Goal: Information Seeking & Learning: Learn about a topic

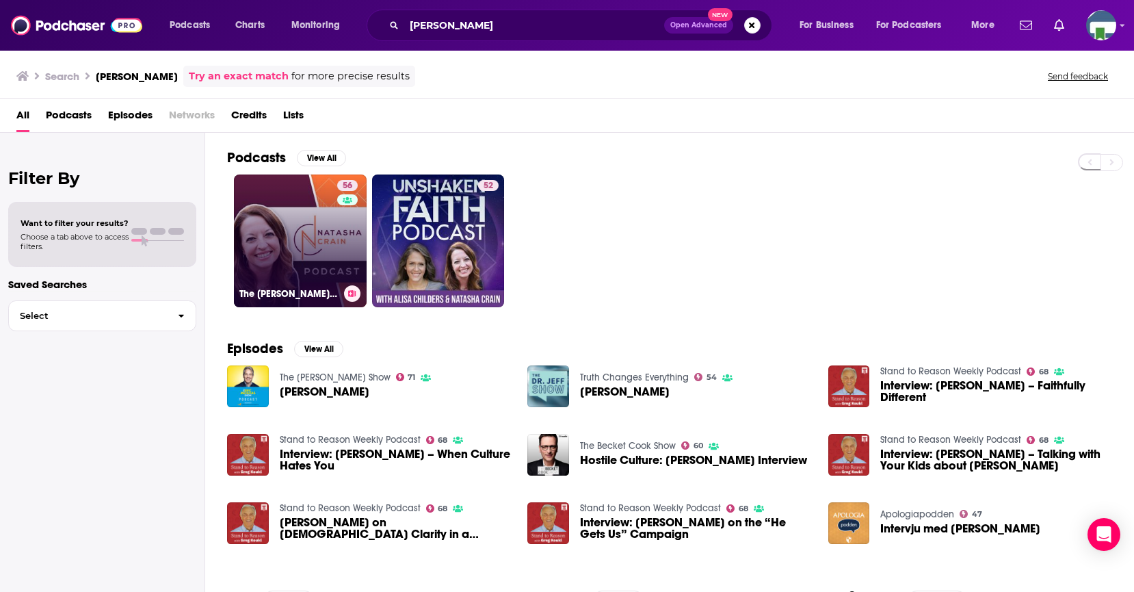
click at [305, 248] on link "56 The [PERSON_NAME] Podcast" at bounding box center [300, 240] width 133 height 133
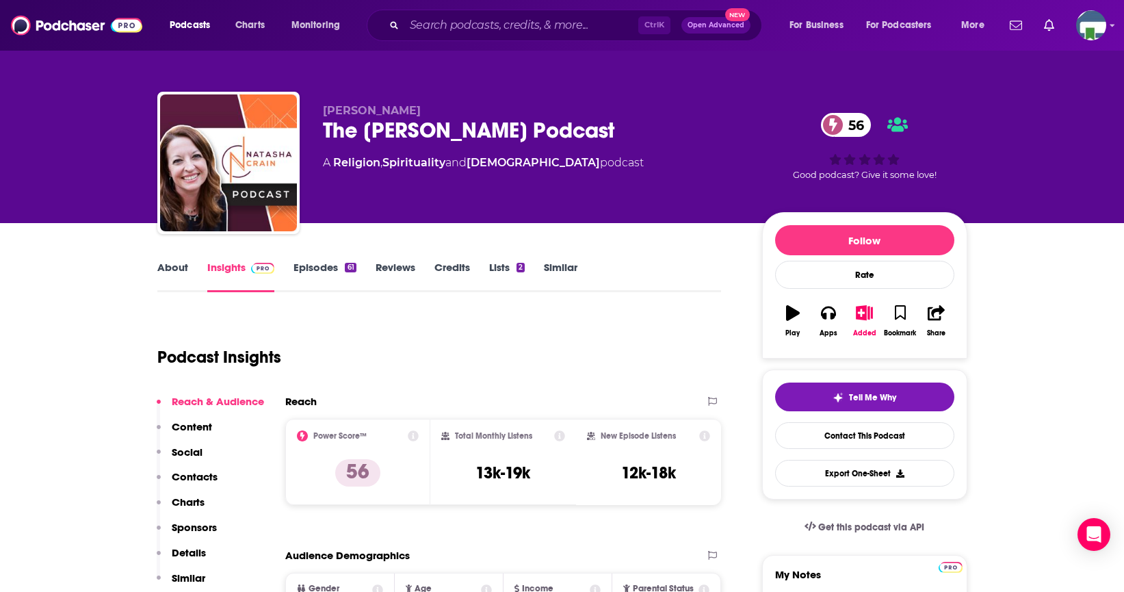
click at [174, 267] on link "About" at bounding box center [172, 276] width 31 height 31
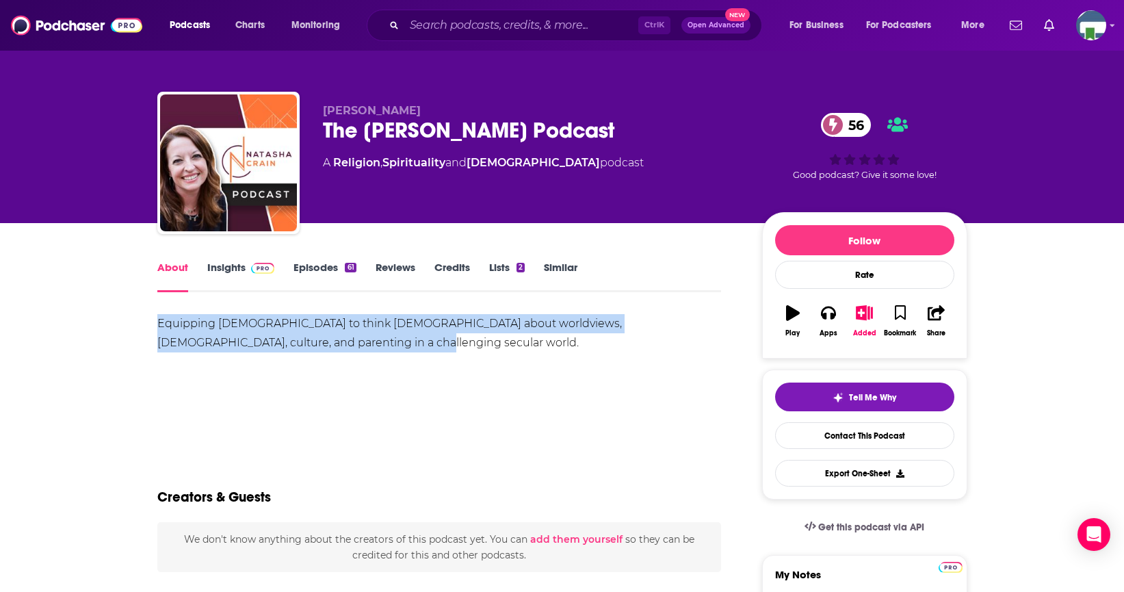
drag, startPoint x: 158, startPoint y: 321, endPoint x: 313, endPoint y: 343, distance: 156.2
click at [313, 343] on div "Equipping [DEMOGRAPHIC_DATA] to think [DEMOGRAPHIC_DATA] about worldviews, [DEM…" at bounding box center [439, 333] width 564 height 38
copy div "Equipping [DEMOGRAPHIC_DATA] to think [DEMOGRAPHIC_DATA] about worldviews, [DEM…"
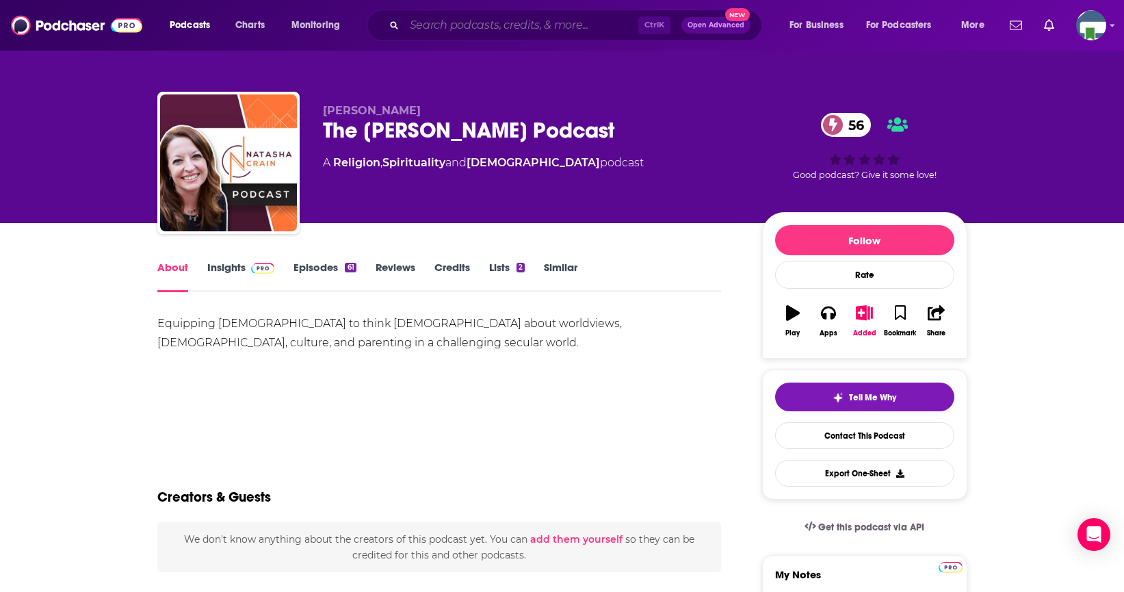
click at [438, 19] on input "Search podcasts, credits, & more..." at bounding box center [521, 25] width 234 height 22
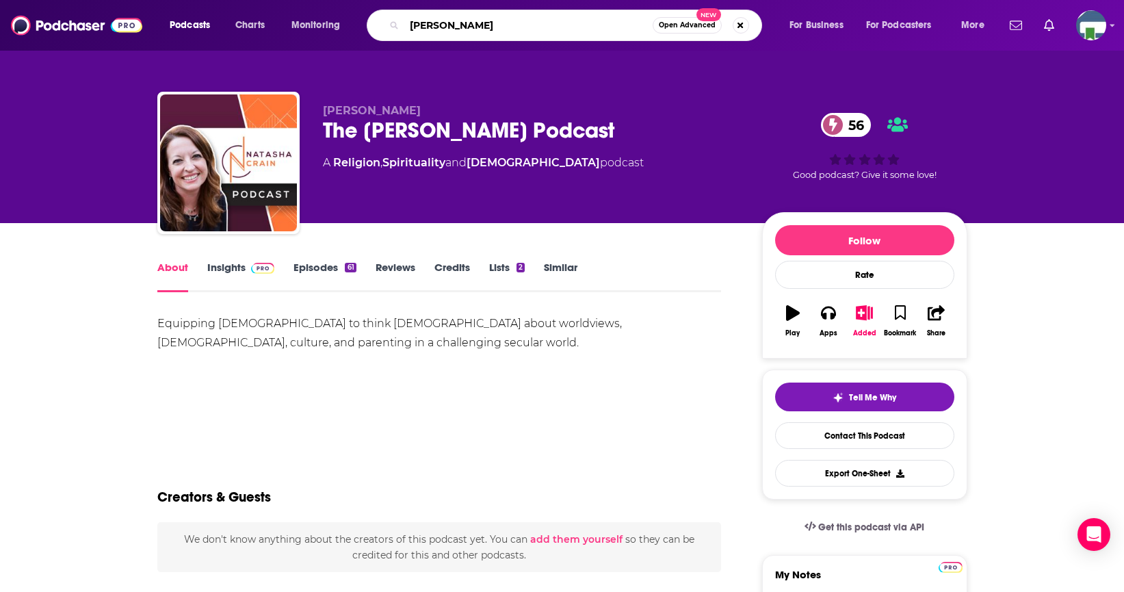
type input "[PERSON_NAME]"
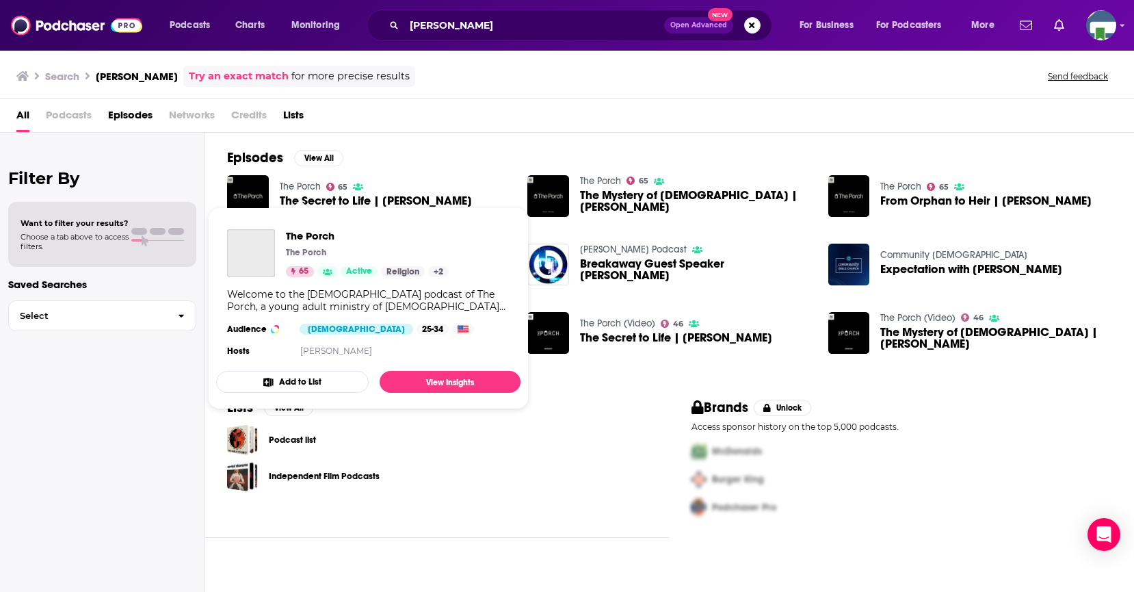
click at [306, 188] on link "The Porch" at bounding box center [300, 187] width 41 height 12
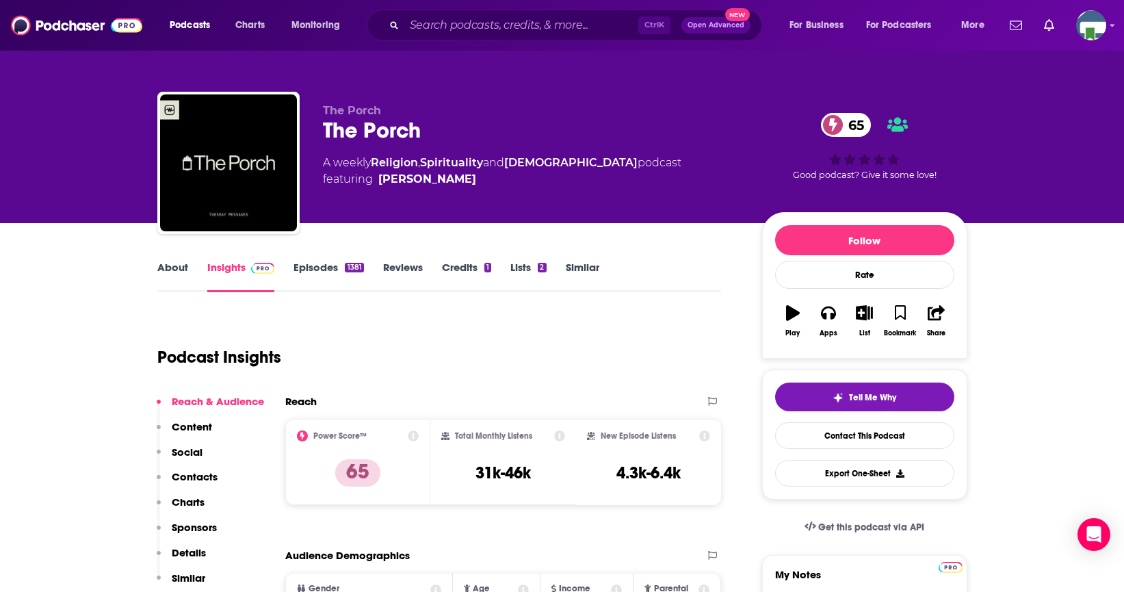
click at [173, 267] on link "About" at bounding box center [172, 276] width 31 height 31
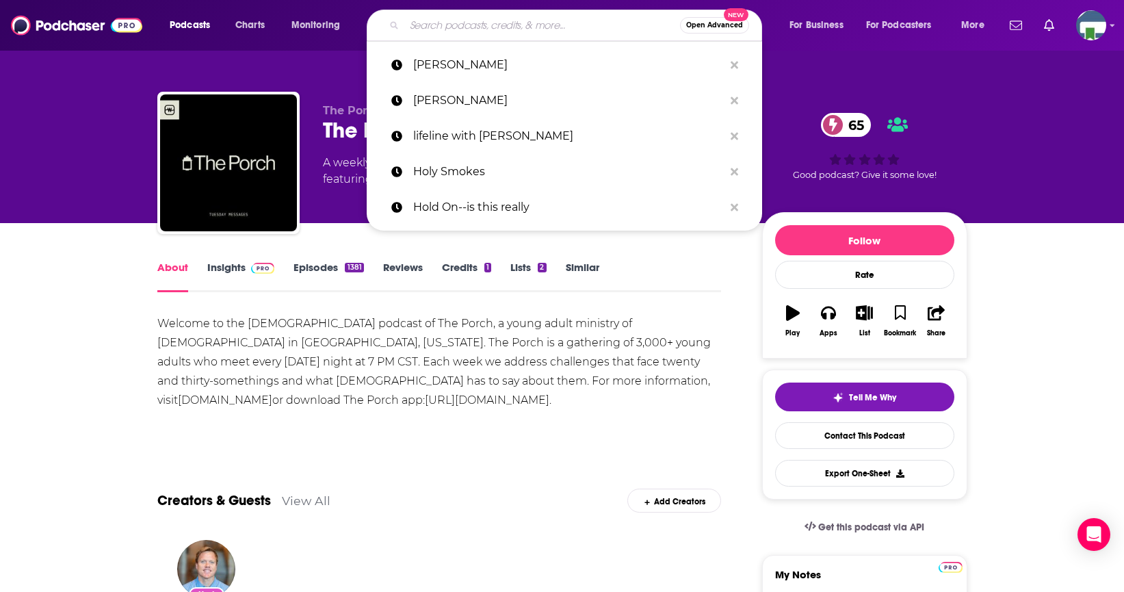
click at [438, 30] on input "Search podcasts, credits, & more..." at bounding box center [542, 25] width 276 height 22
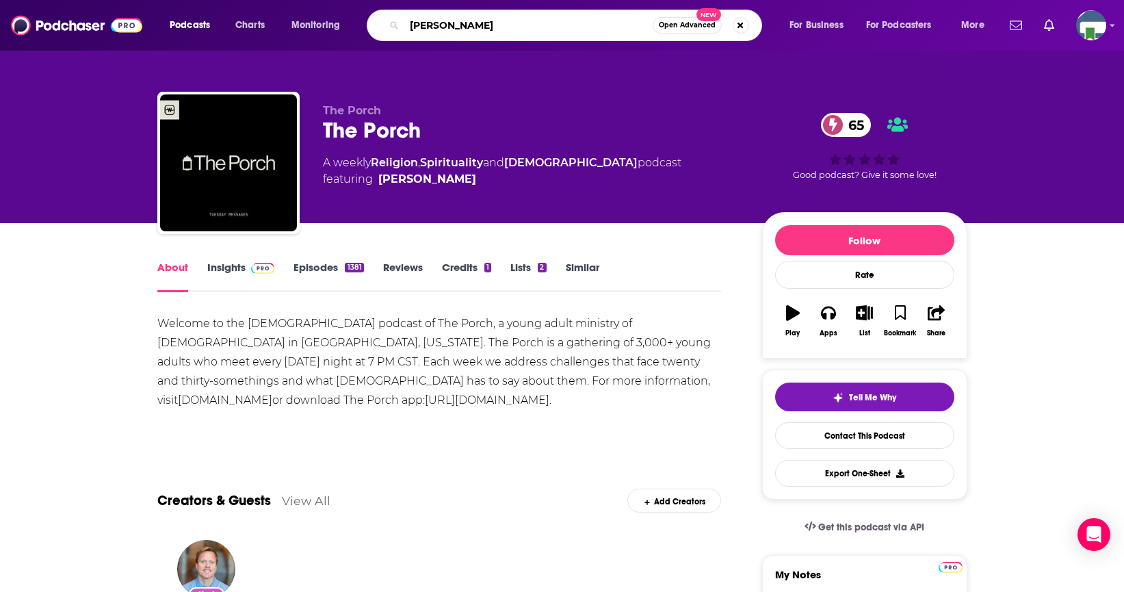
type input "[PERSON_NAME]"
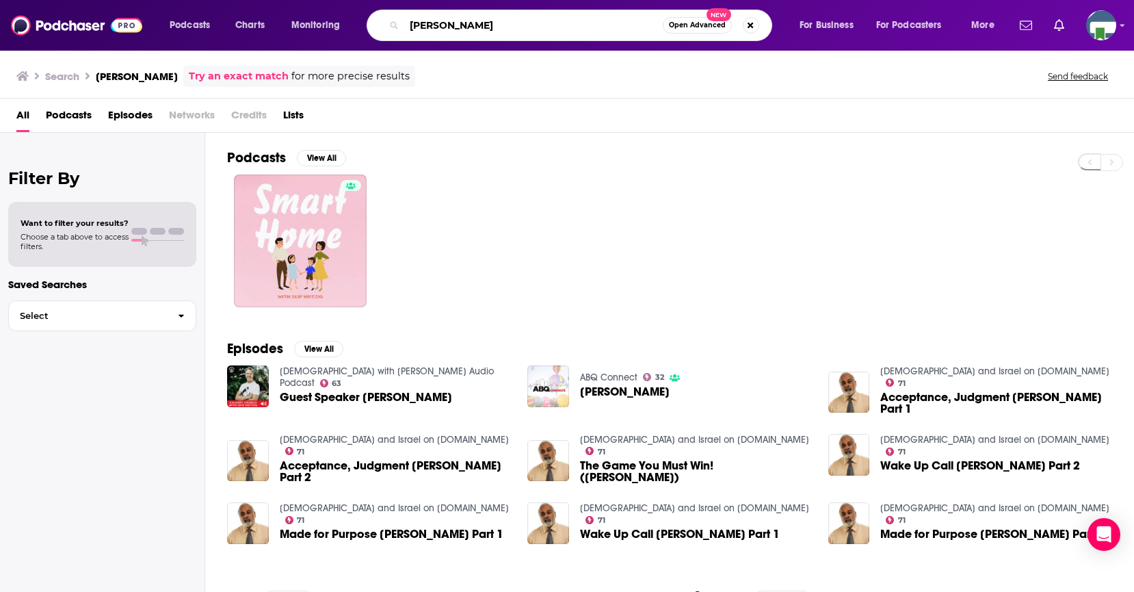
drag, startPoint x: 495, startPoint y: 24, endPoint x: 397, endPoint y: 25, distance: 98.5
click at [397, 25] on div "[PERSON_NAME] Open Advanced New" at bounding box center [570, 25] width 406 height 31
type input "The [PERSON_NAME] podcast"
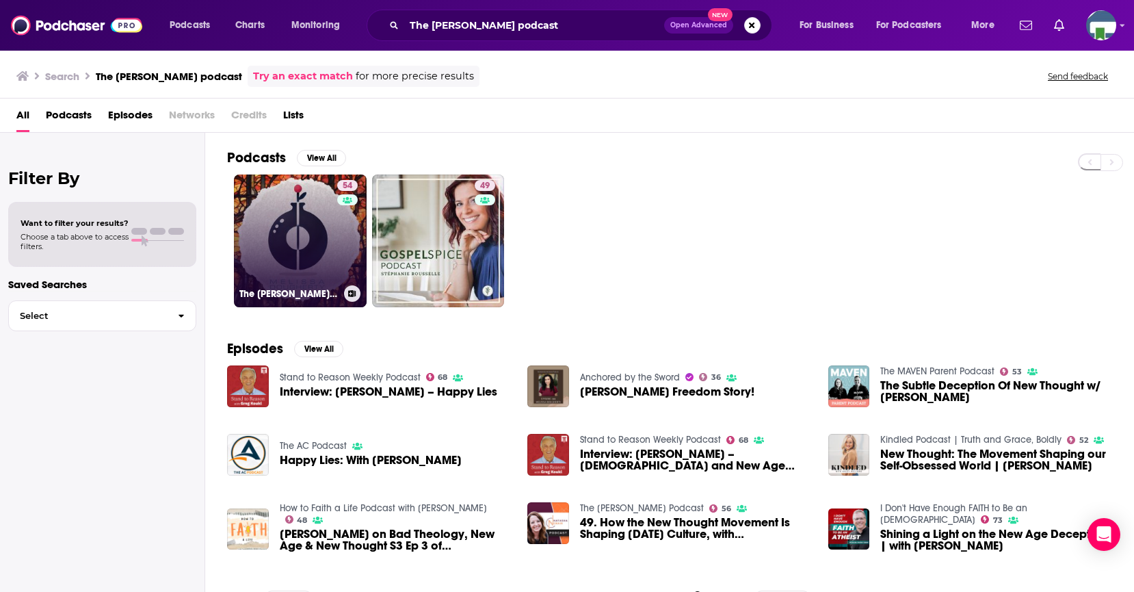
click at [300, 256] on link "54 The [PERSON_NAME] Podcast" at bounding box center [300, 240] width 133 height 133
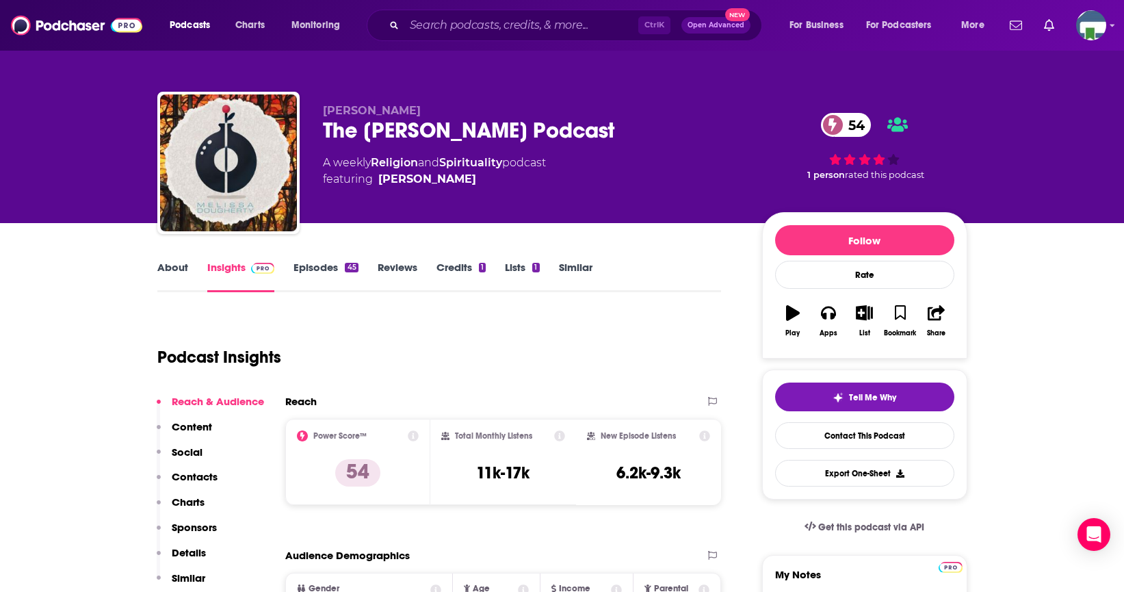
click at [167, 266] on link "About" at bounding box center [172, 276] width 31 height 31
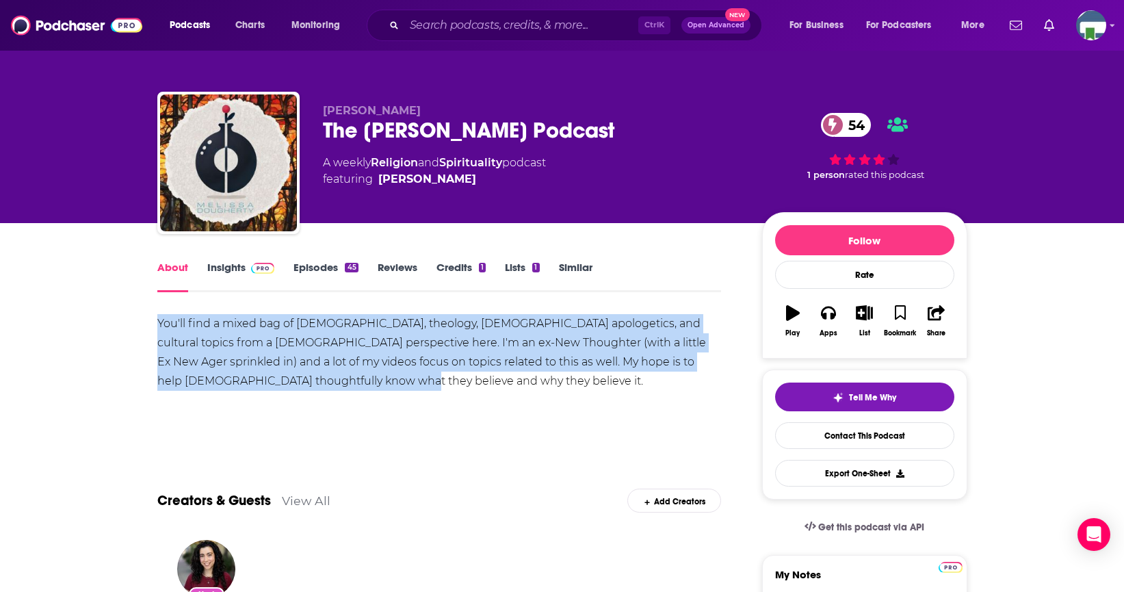
drag, startPoint x: 156, startPoint y: 321, endPoint x: 298, endPoint y: 375, distance: 151.3
copy div "You'll find a mixed bag of [DEMOGRAPHIC_DATA], theology, [DEMOGRAPHIC_DATA] apo…"
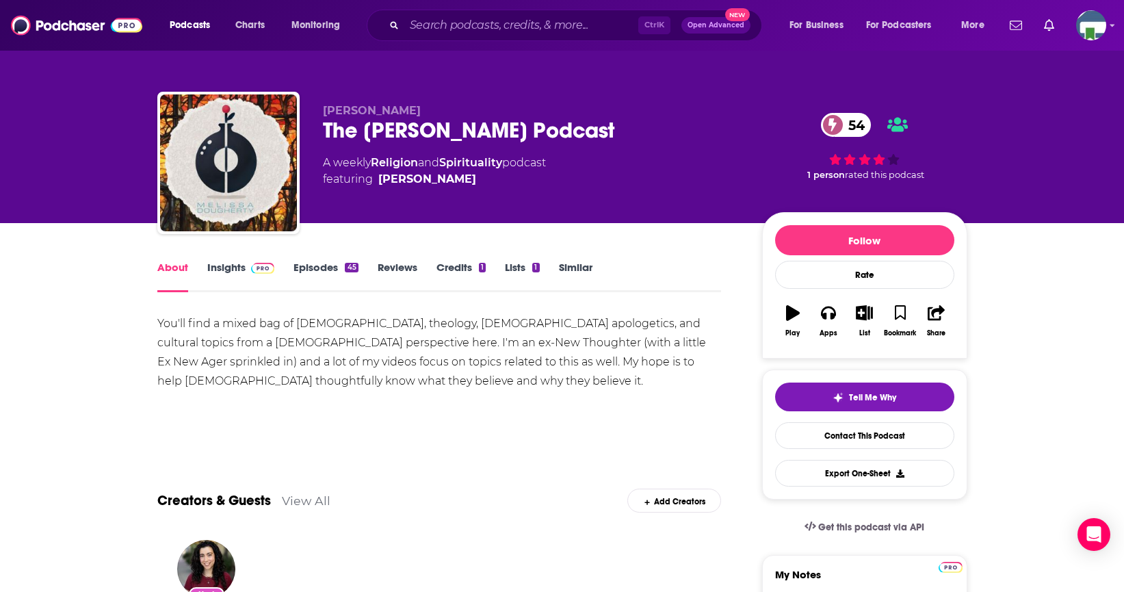
click at [55, 207] on div "[PERSON_NAME] The [PERSON_NAME] Podcast 54 A weekly Religion and Spirituality p…" at bounding box center [562, 111] width 1124 height 223
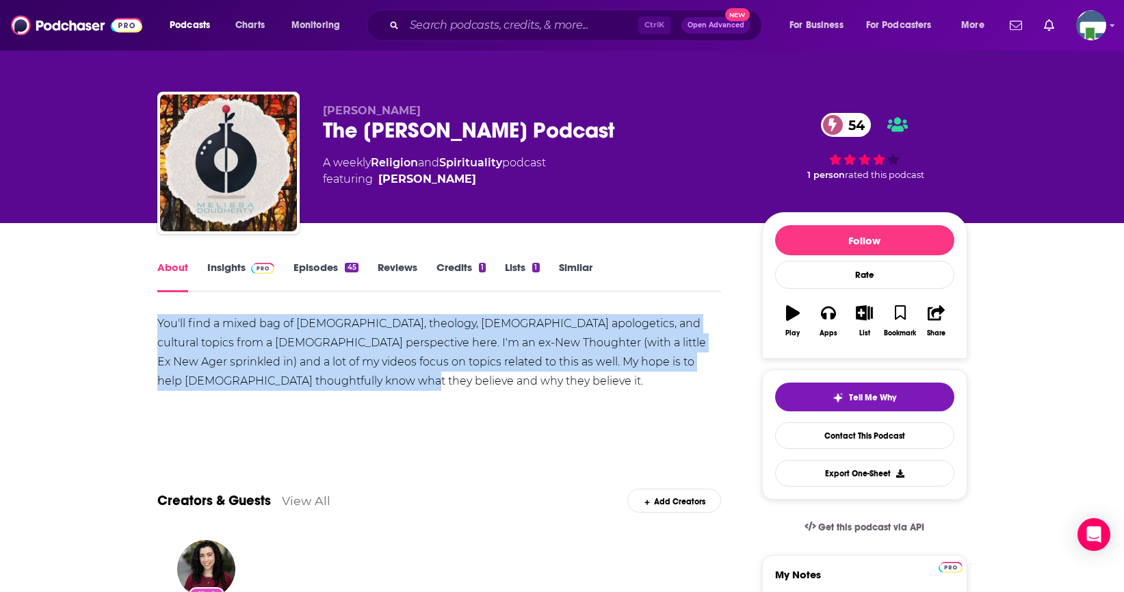
drag, startPoint x: 157, startPoint y: 323, endPoint x: 285, endPoint y: 380, distance: 139.3
click at [285, 380] on div "You'll find a mixed bag of [DEMOGRAPHIC_DATA], theology, [DEMOGRAPHIC_DATA] apo…" at bounding box center [439, 352] width 564 height 77
copy div "You'll find a mixed bag of [DEMOGRAPHIC_DATA], theology, [DEMOGRAPHIC_DATA] apo…"
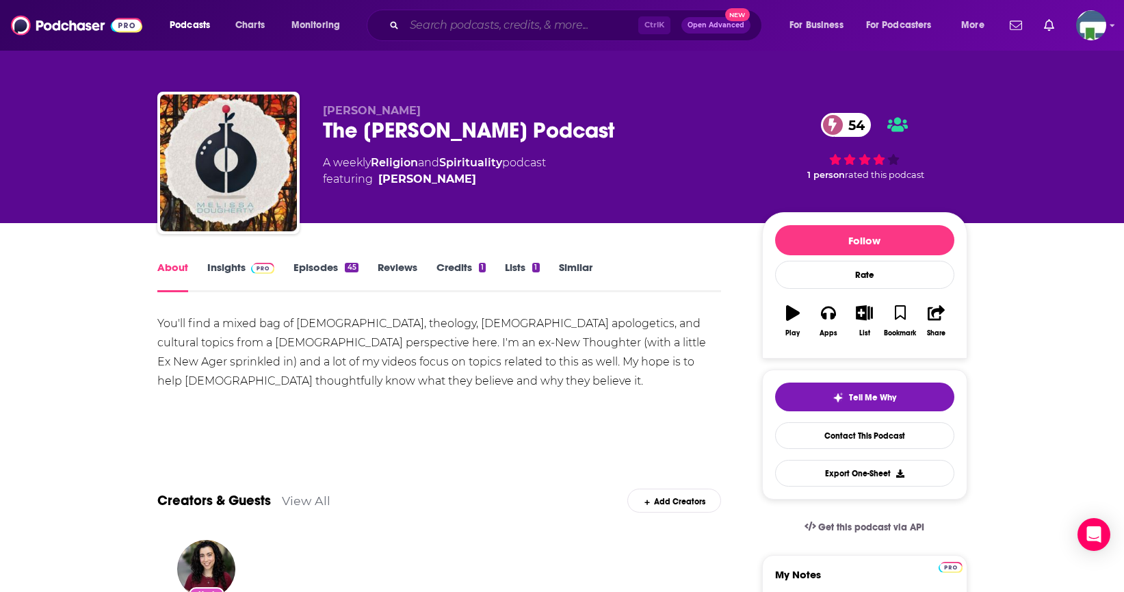
click at [445, 25] on input "Search podcasts, credits, & more..." at bounding box center [521, 25] width 234 height 22
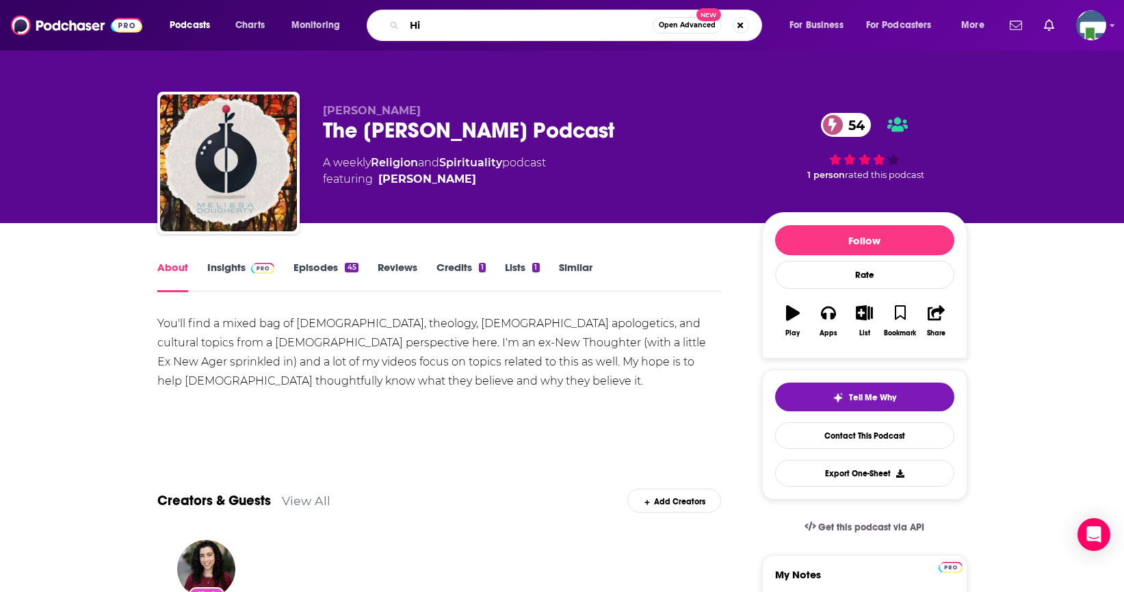
type input "H"
type input "[PERSON_NAME]"
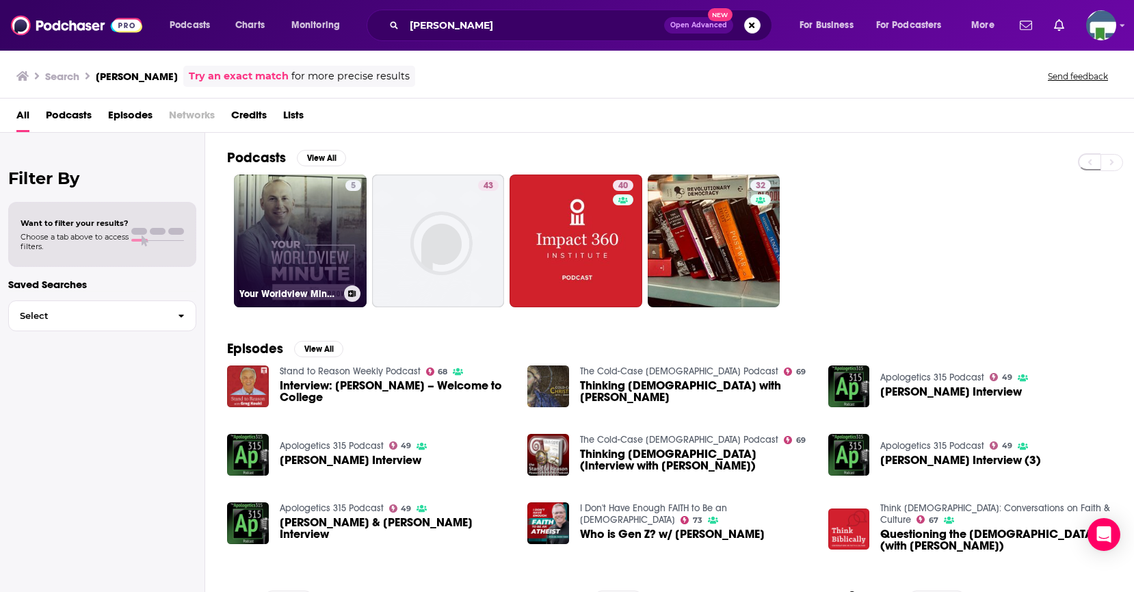
click at [339, 220] on link "5 Your Worldview Minute with [PERSON_NAME]" at bounding box center [300, 240] width 133 height 133
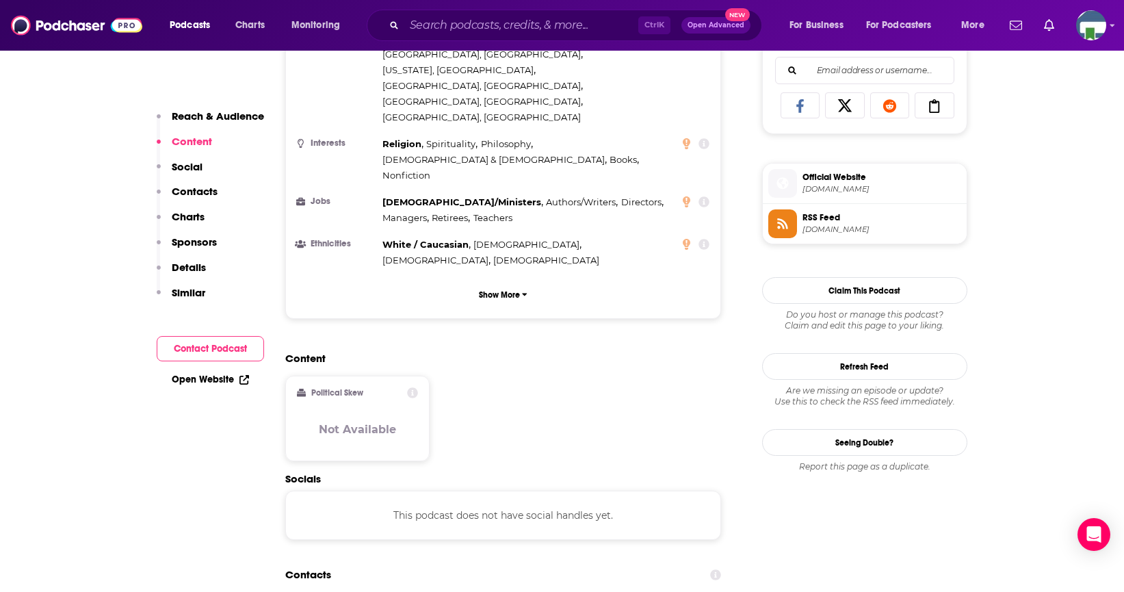
scroll to position [410, 0]
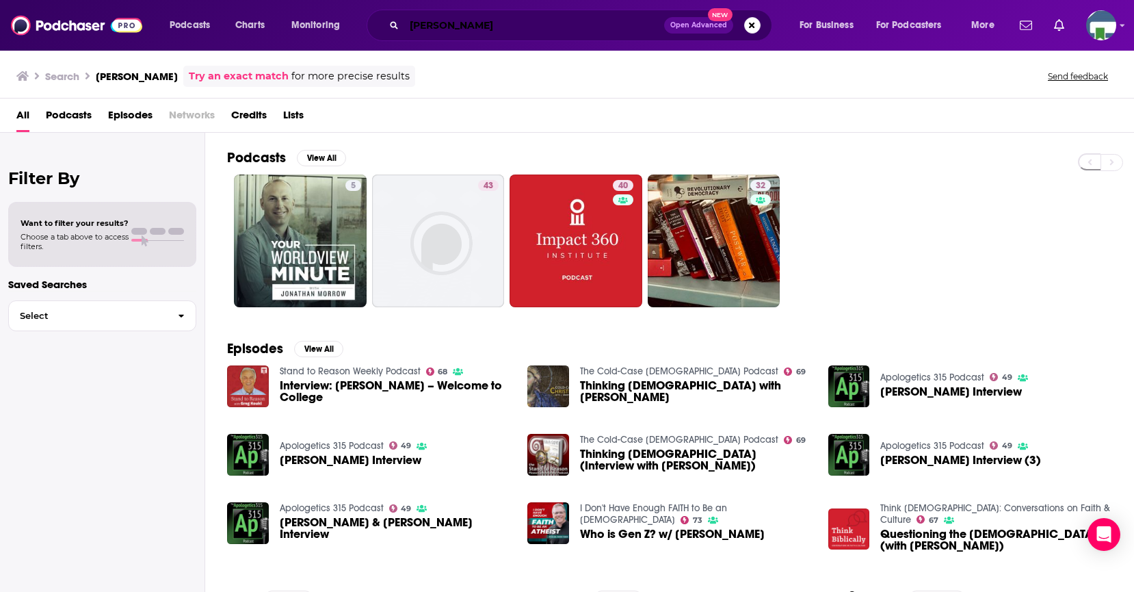
click at [505, 23] on input "[PERSON_NAME]" at bounding box center [534, 25] width 260 height 22
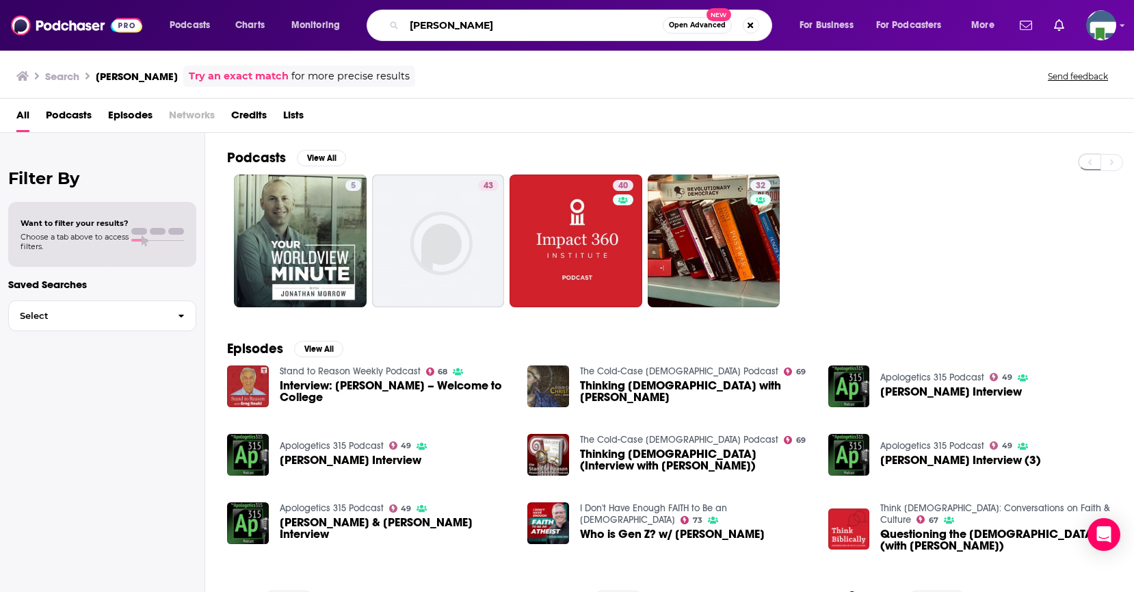
drag, startPoint x: 502, startPoint y: 31, endPoint x: 400, endPoint y: 34, distance: 101.9
click at [400, 34] on div "[PERSON_NAME] Open Advanced New" at bounding box center [570, 25] width 406 height 31
type input "Chasing What Matters"
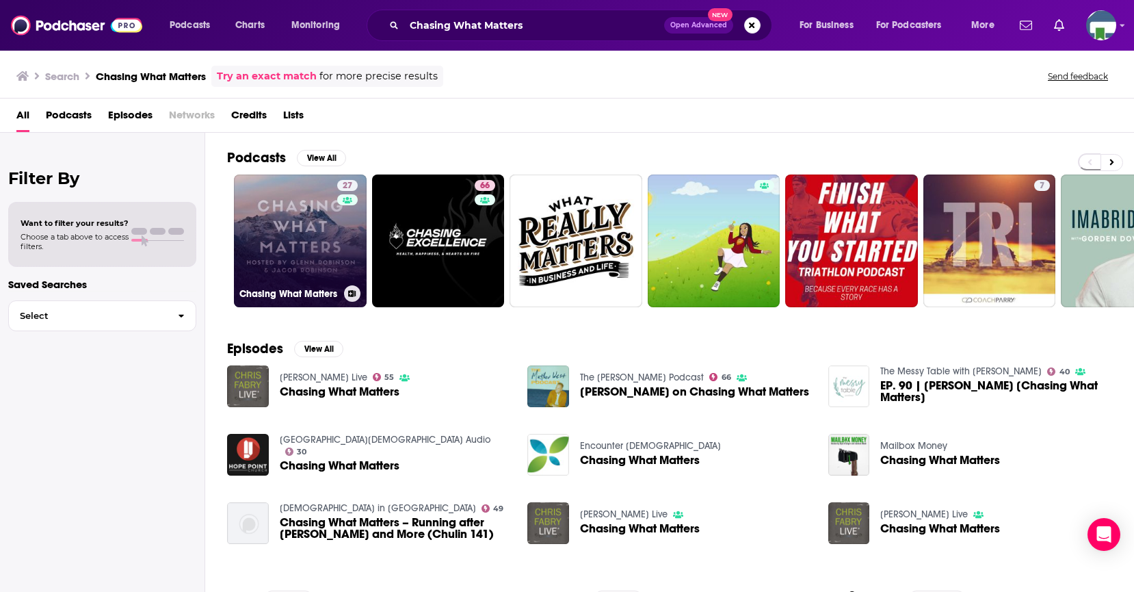
click at [322, 233] on link "27 Chasing What Matters" at bounding box center [300, 240] width 133 height 133
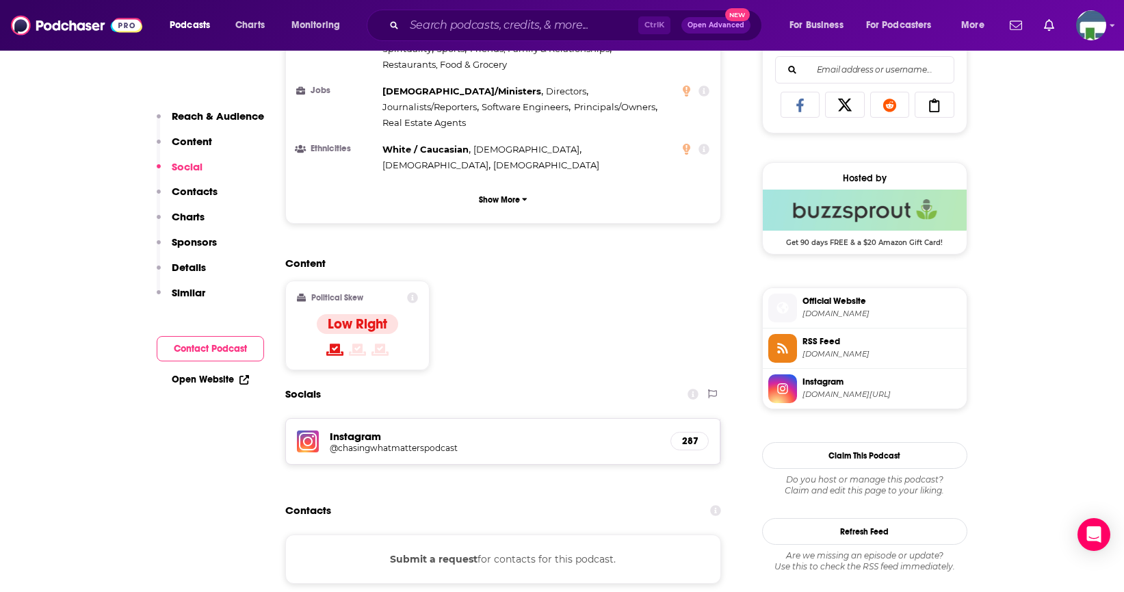
scroll to position [1026, 0]
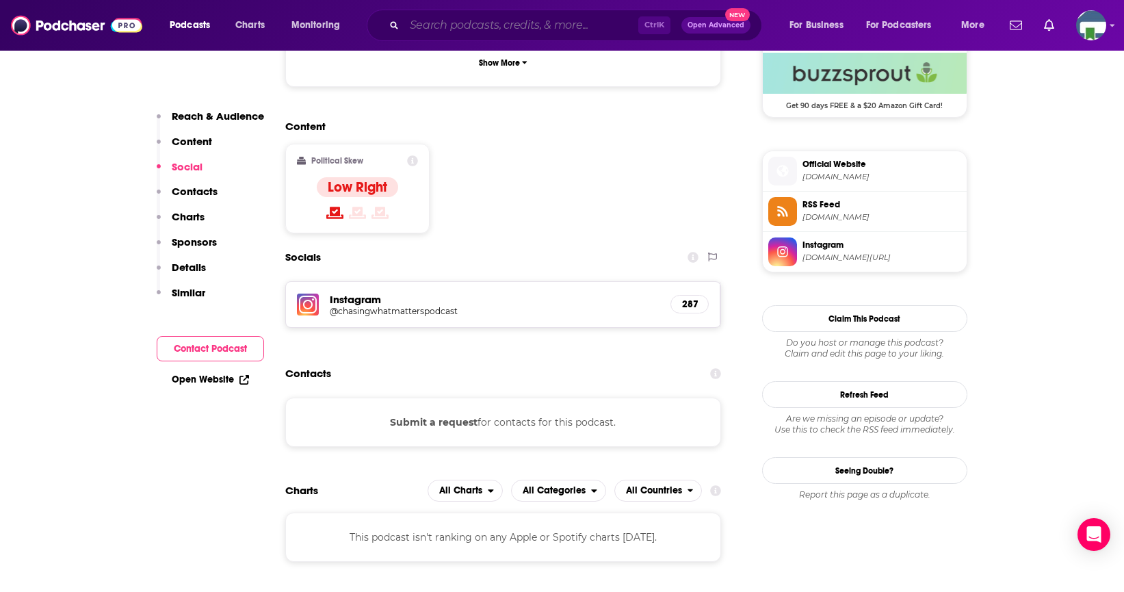
click at [457, 27] on input "Search podcasts, credits, & more..." at bounding box center [521, 25] width 234 height 22
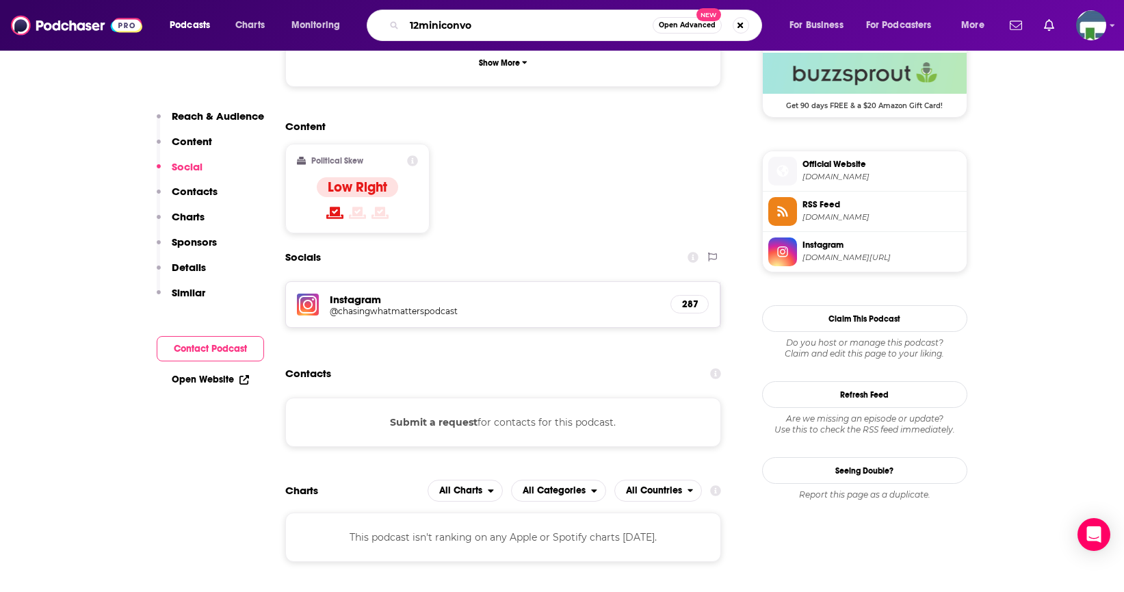
type input "12miniconvos"
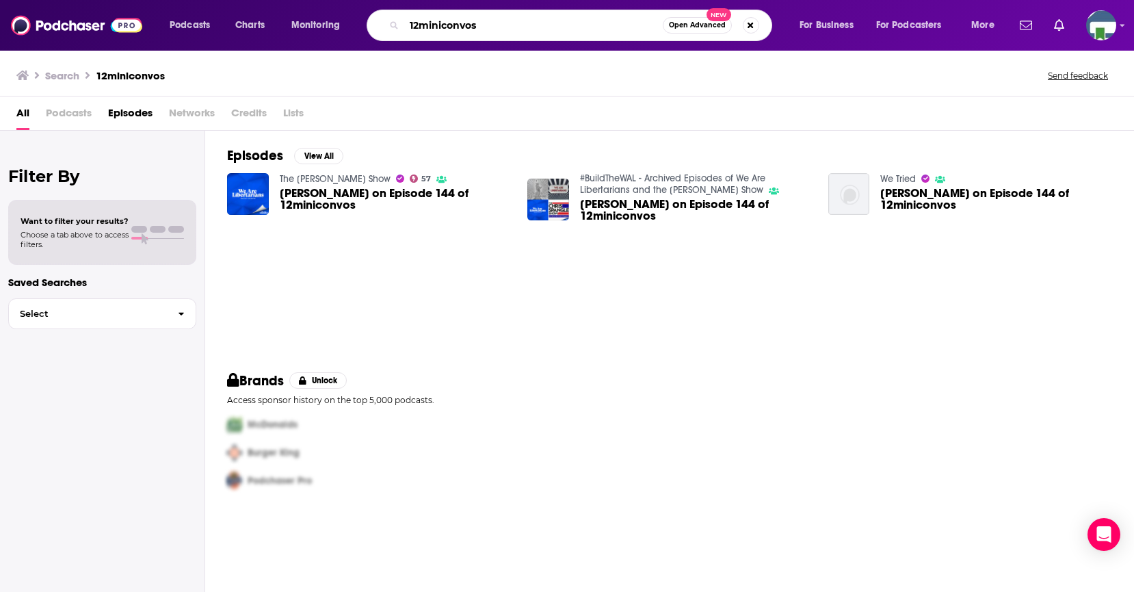
drag, startPoint x: 482, startPoint y: 25, endPoint x: 380, endPoint y: 29, distance: 102.7
click at [380, 29] on div "12miniconvos Open Advanced New" at bounding box center [570, 25] width 406 height 31
type input "12minconvos"
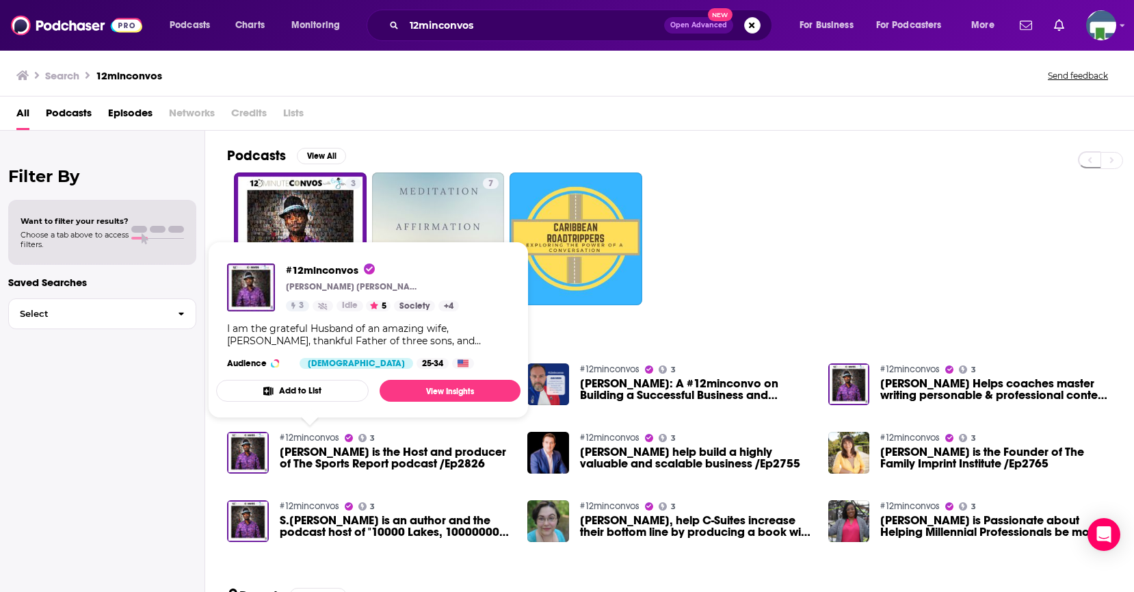
click at [321, 436] on link "#12minconvos" at bounding box center [310, 438] width 60 height 12
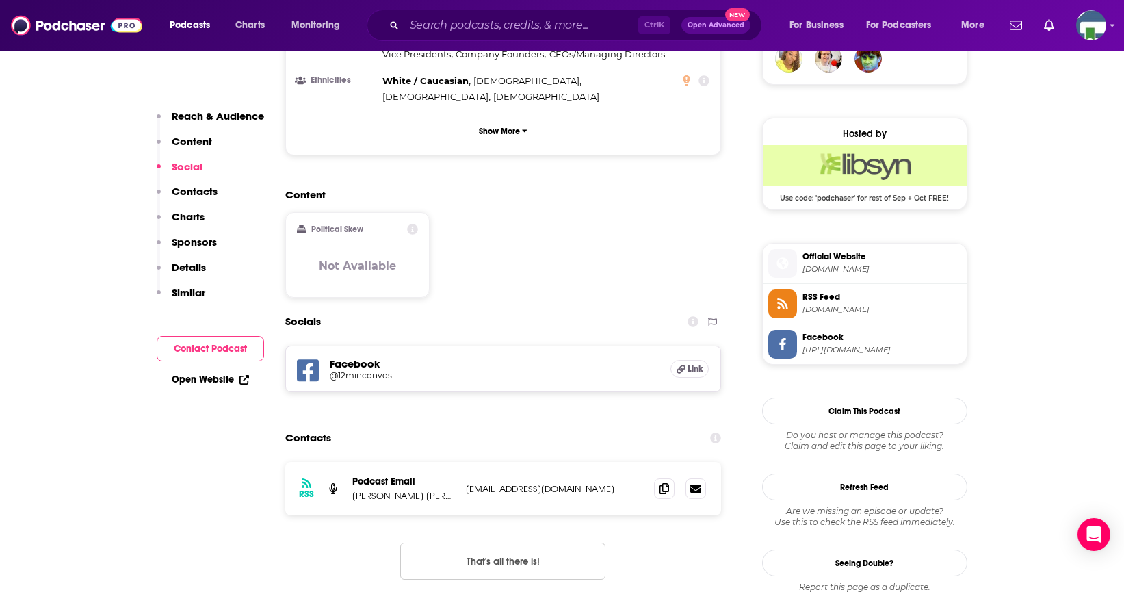
scroll to position [1094, 0]
